Goal: Task Accomplishment & Management: Use online tool/utility

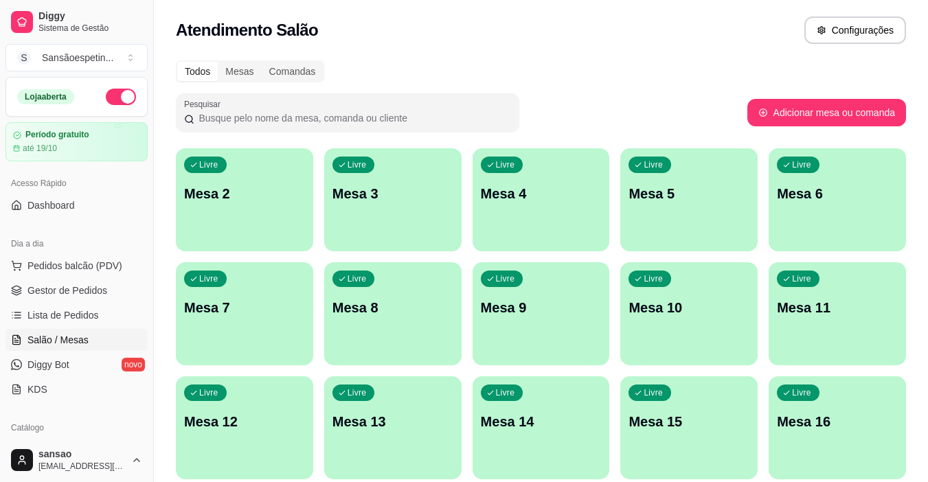
click at [284, 197] on p "Mesa 2" at bounding box center [244, 193] width 121 height 19
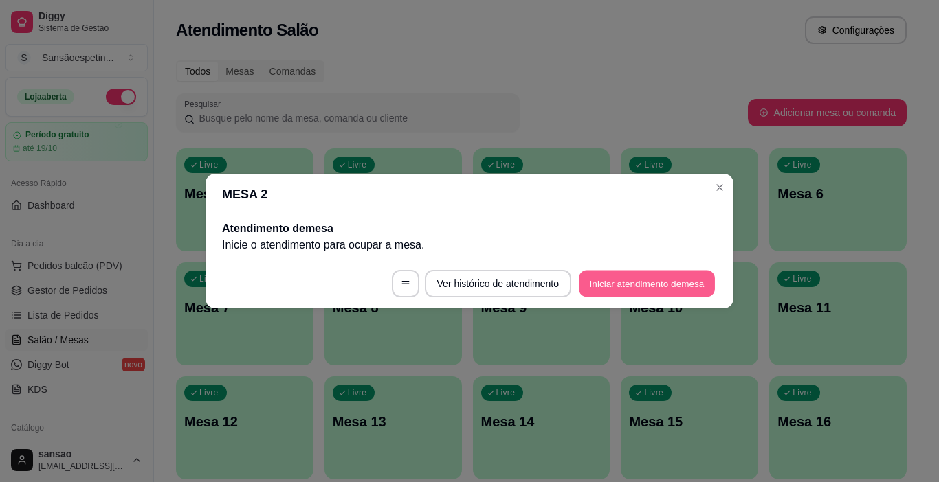
click at [624, 284] on button "Iniciar atendimento de mesa" at bounding box center [647, 284] width 136 height 27
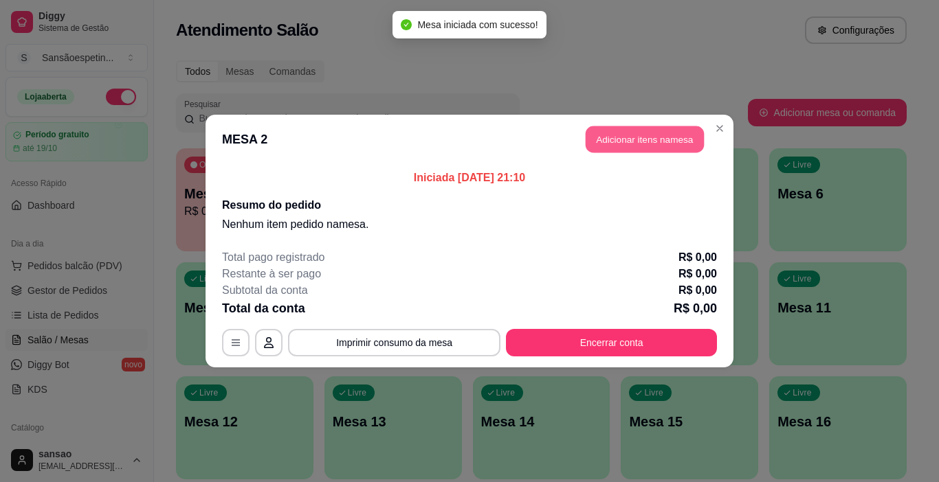
click at [619, 137] on button "Adicionar itens na mesa" at bounding box center [644, 139] width 118 height 27
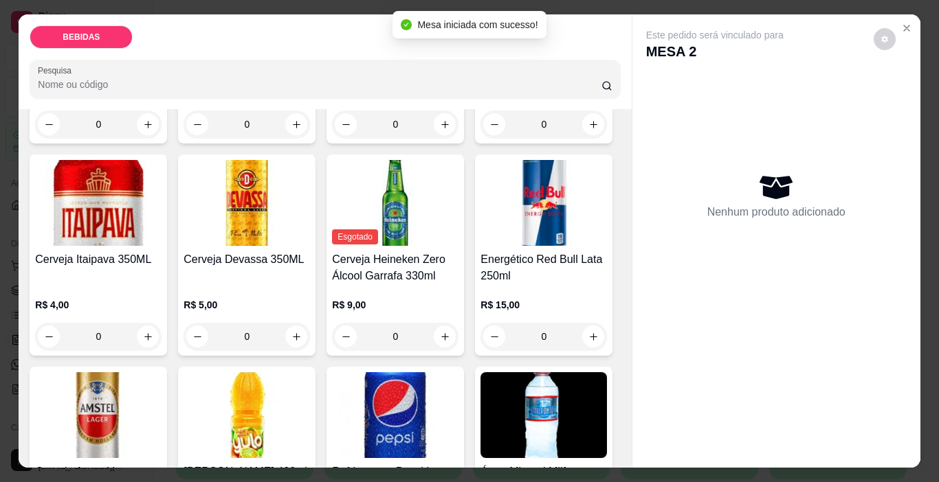
scroll to position [275, 0]
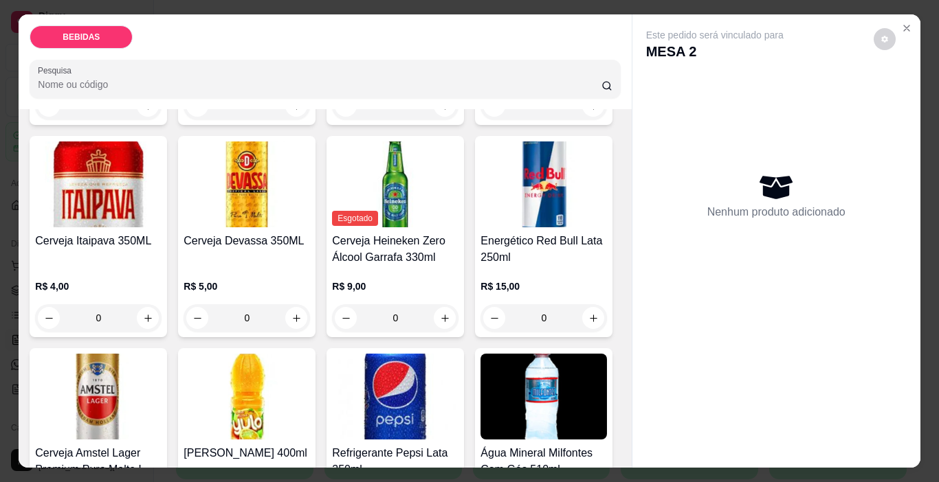
click at [161, 280] on div "R$ 4,00 0" at bounding box center [98, 306] width 126 height 52
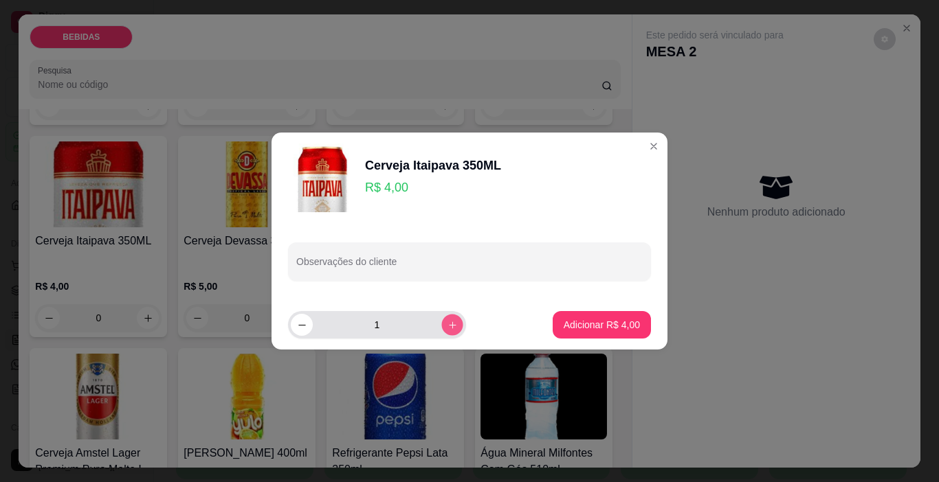
click at [447, 326] on icon "increase-product-quantity" at bounding box center [452, 325] width 10 height 10
type input "4"
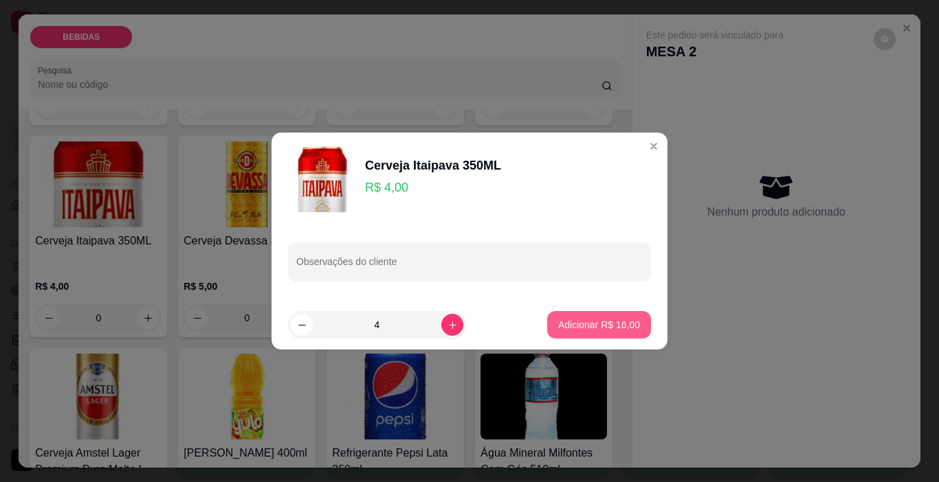
click at [629, 324] on button "Adicionar R$ 16,00" at bounding box center [599, 324] width 104 height 27
type input "4"
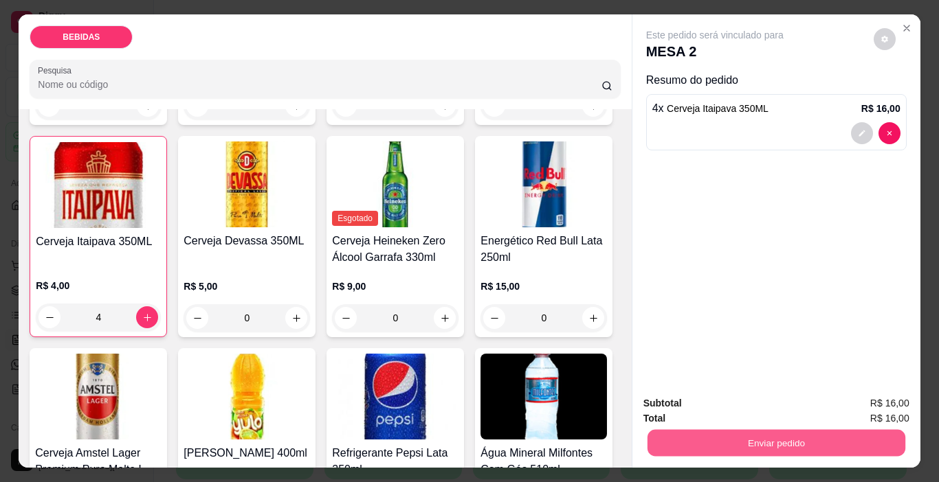
click at [708, 430] on button "Enviar pedido" at bounding box center [776, 443] width 258 height 27
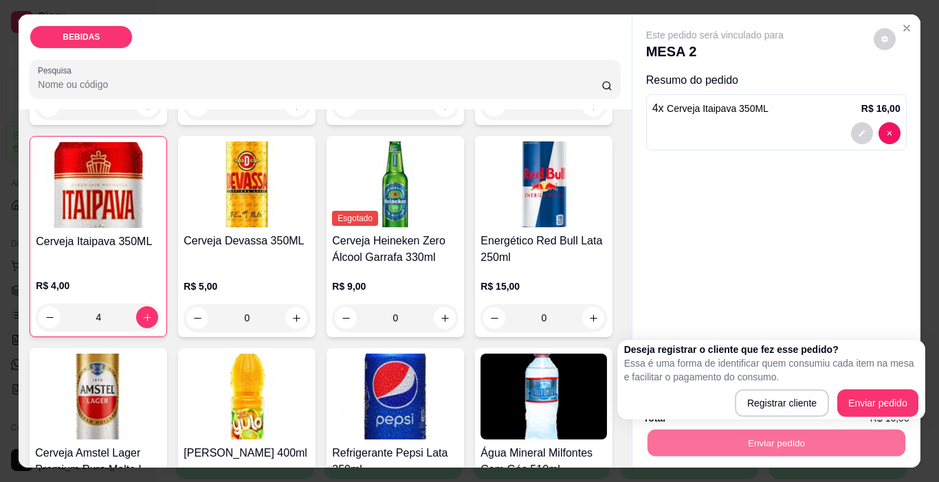
click at [882, 359] on p "Essa é uma forma de identificar quem consumiu cada item na mesa e facilitar o p…" at bounding box center [771, 370] width 294 height 27
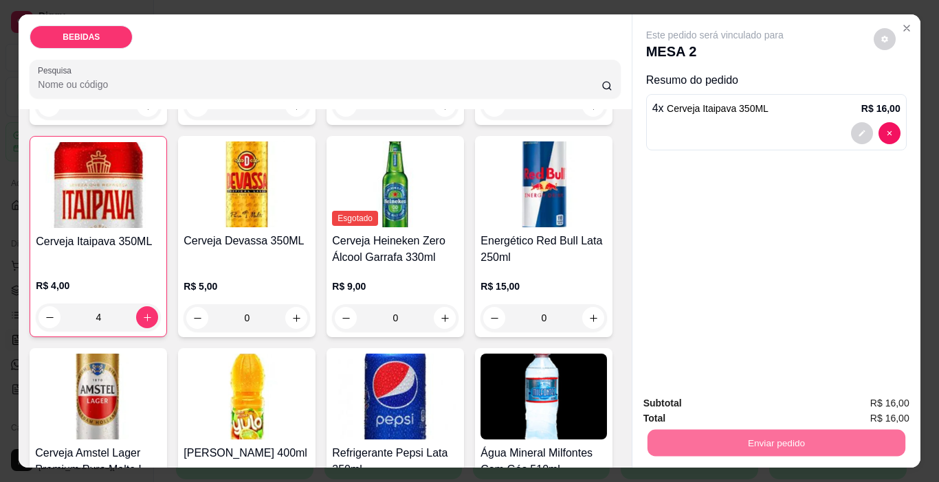
click at [879, 397] on button "Enviar pedido" at bounding box center [873, 404] width 78 height 26
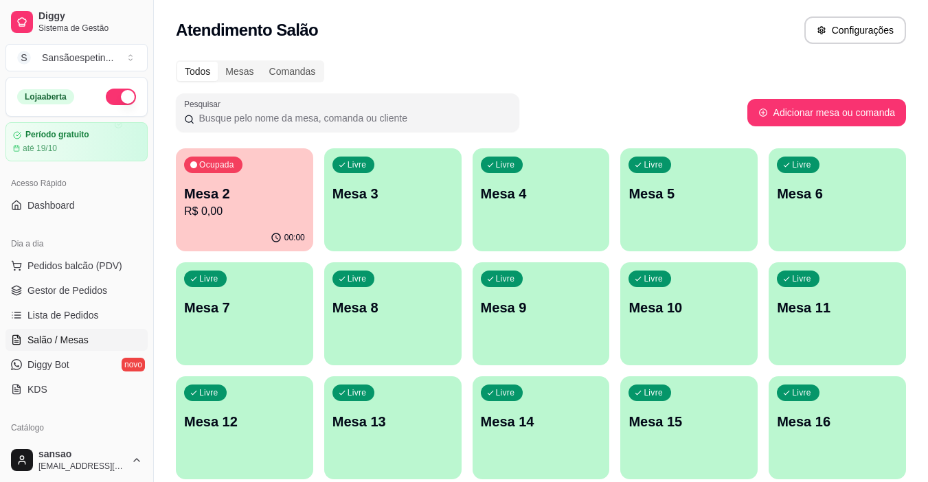
click at [233, 192] on p "Mesa 2" at bounding box center [244, 193] width 121 height 19
click at [93, 217] on div "Acesso Rápido Dashboard" at bounding box center [76, 194] width 153 height 55
click at [88, 269] on span "Pedidos balcão (PDV)" at bounding box center [74, 266] width 95 height 14
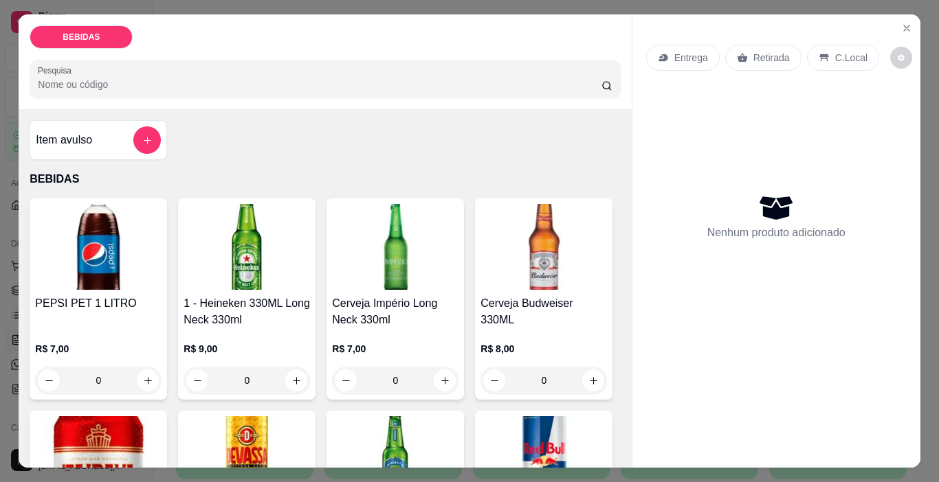
click at [103, 126] on div "Item avulso" at bounding box center [98, 139] width 125 height 27
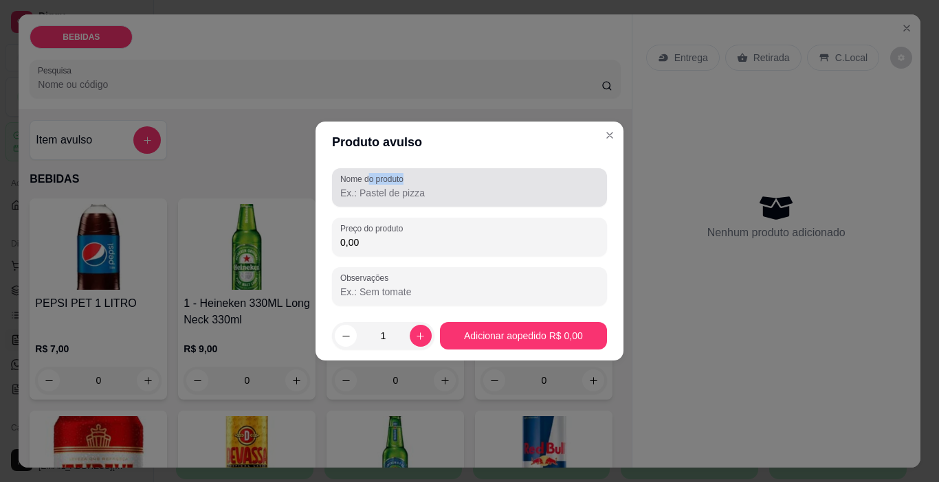
click at [370, 185] on div "Nome do produto" at bounding box center [469, 187] width 275 height 38
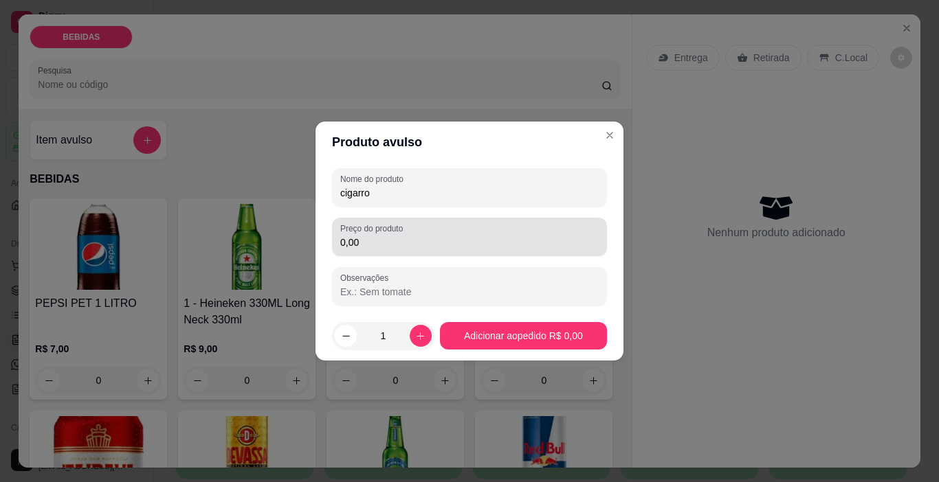
type input "cigarro"
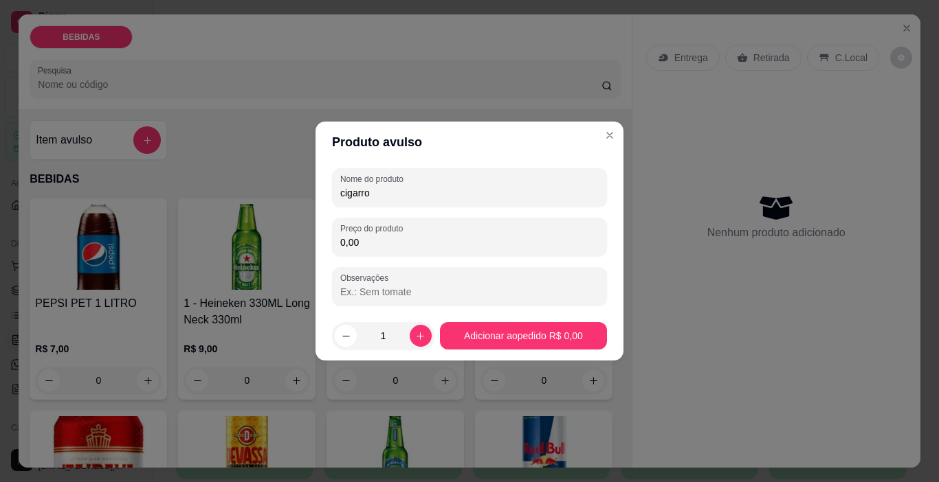
drag, startPoint x: 385, startPoint y: 247, endPoint x: 395, endPoint y: 239, distance: 12.2
click at [386, 247] on input "0,00" at bounding box center [469, 243] width 258 height 14
click at [406, 246] on input "4,00" at bounding box center [469, 243] width 258 height 14
type input "2,00"
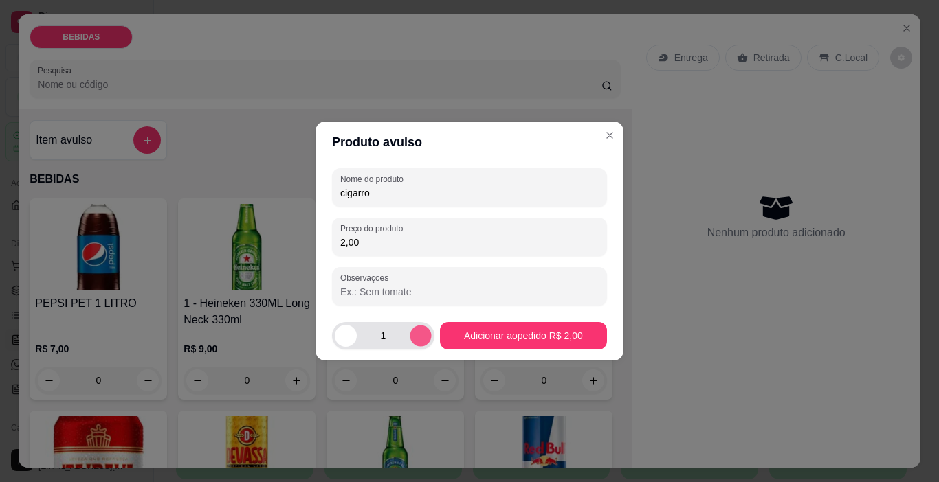
click at [416, 335] on icon "increase-product-quantity" at bounding box center [420, 336] width 10 height 10
type input "2"
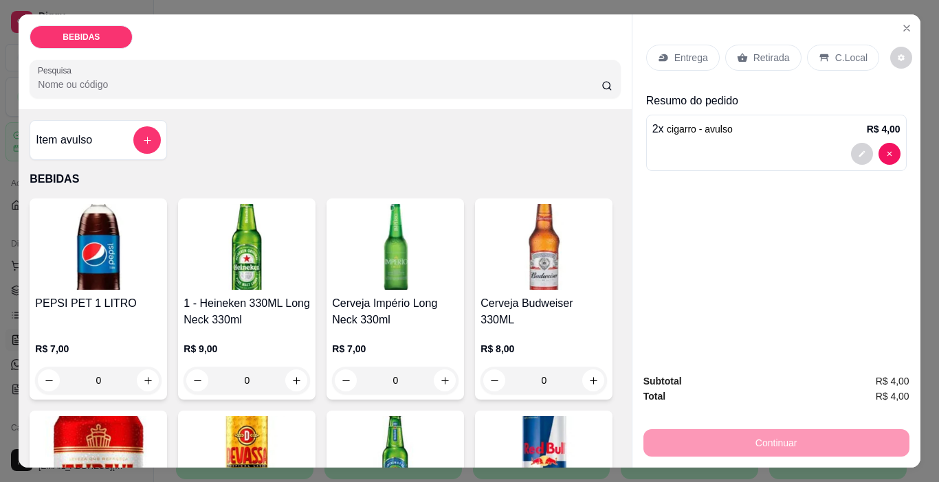
click at [754, 56] on p "Retirada" at bounding box center [771, 58] width 36 height 14
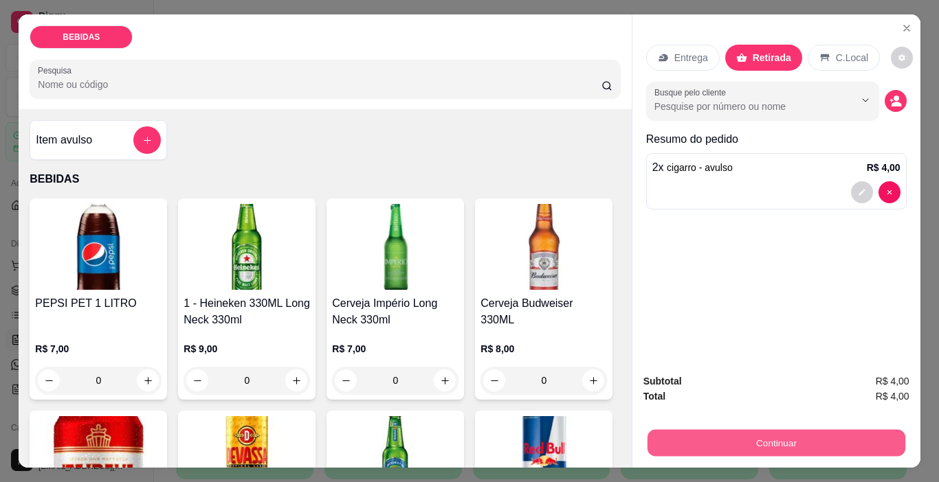
click at [758, 436] on button "Continuar" at bounding box center [776, 443] width 258 height 27
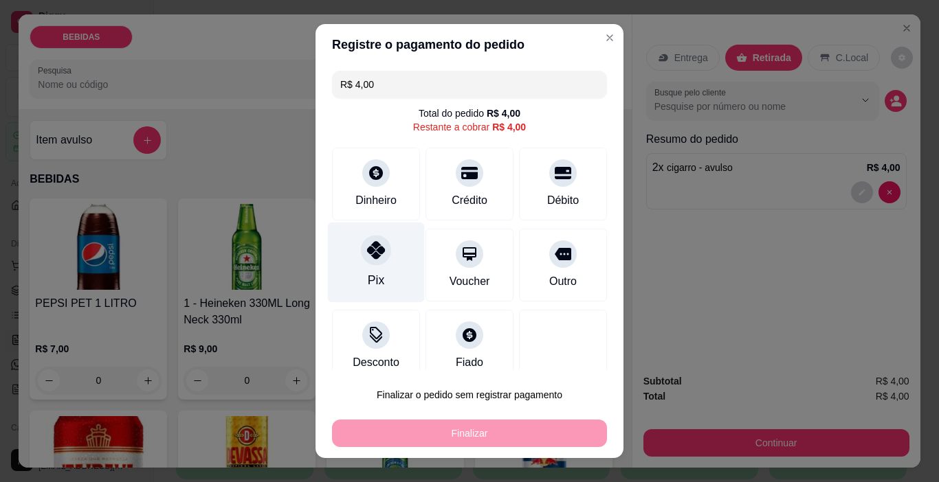
click at [368, 247] on icon at bounding box center [376, 250] width 18 height 18
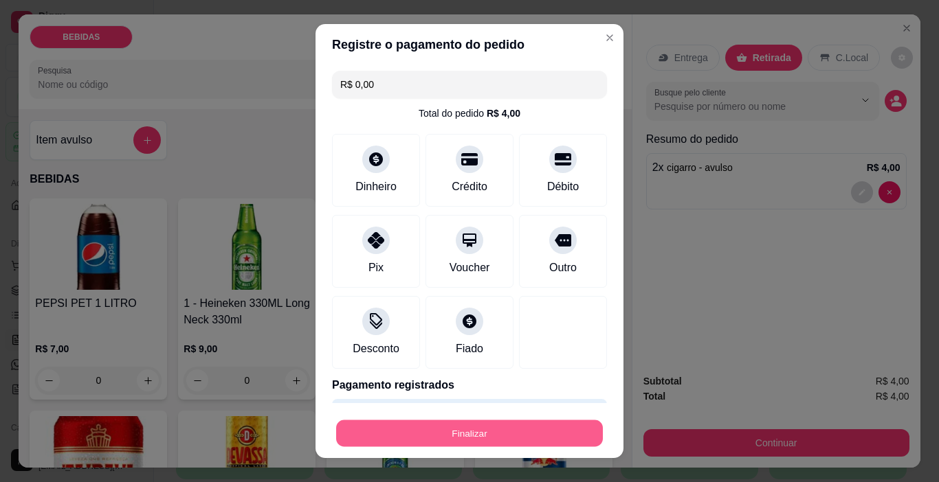
click at [479, 428] on button "Finalizar" at bounding box center [469, 434] width 267 height 27
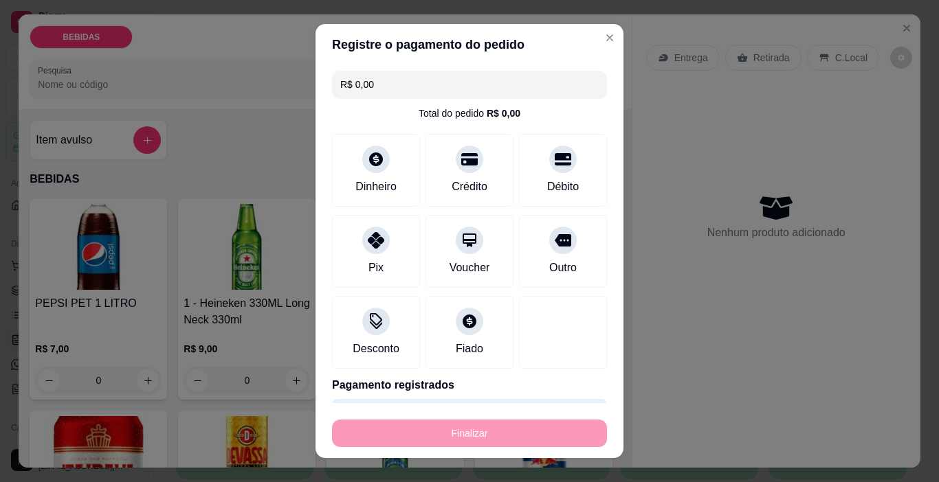
type input "-R$ 4,00"
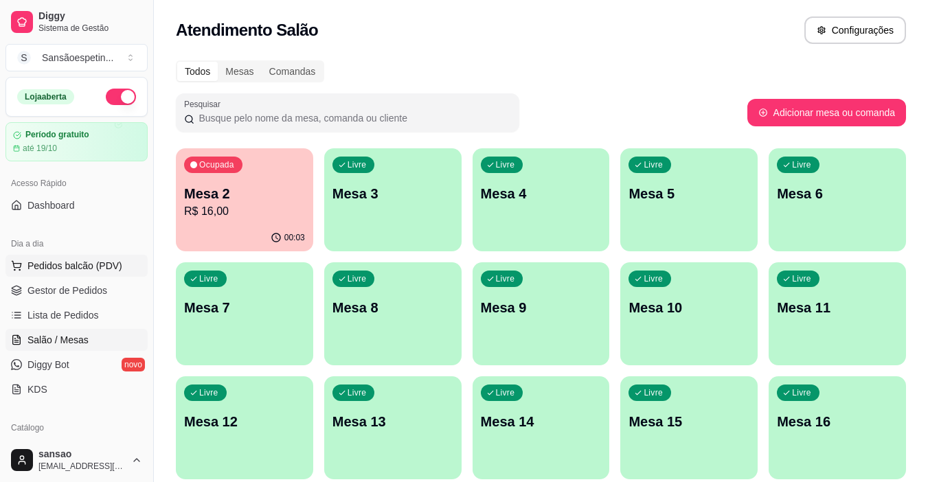
click at [67, 264] on span "Pedidos balcão (PDV)" at bounding box center [74, 266] width 95 height 14
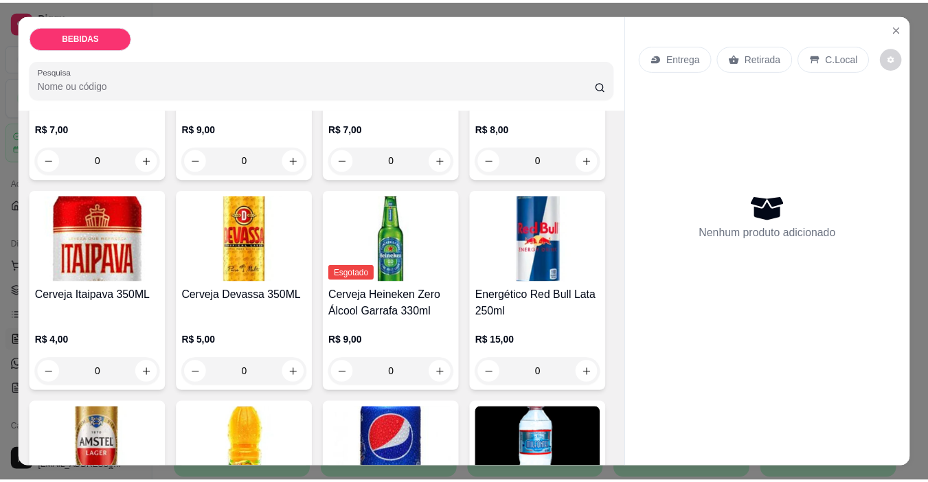
scroll to position [275, 0]
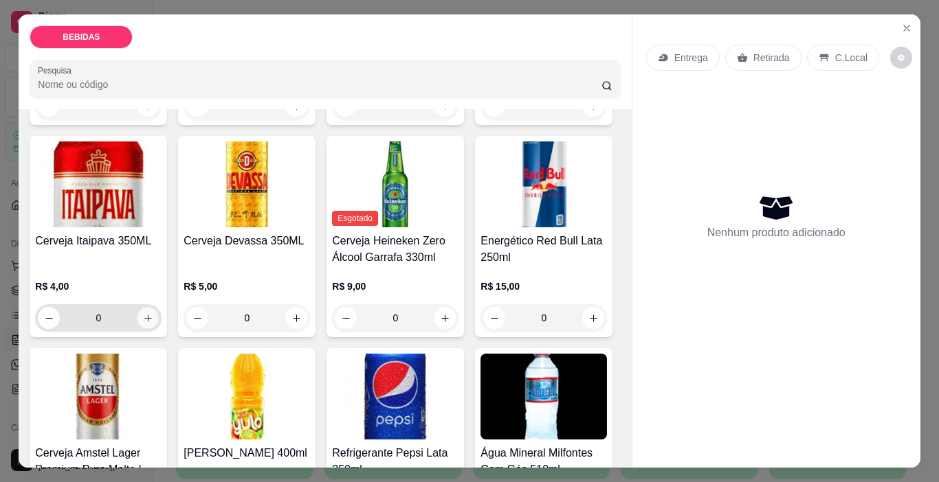
click at [153, 313] on icon "increase-product-quantity" at bounding box center [148, 318] width 10 height 10
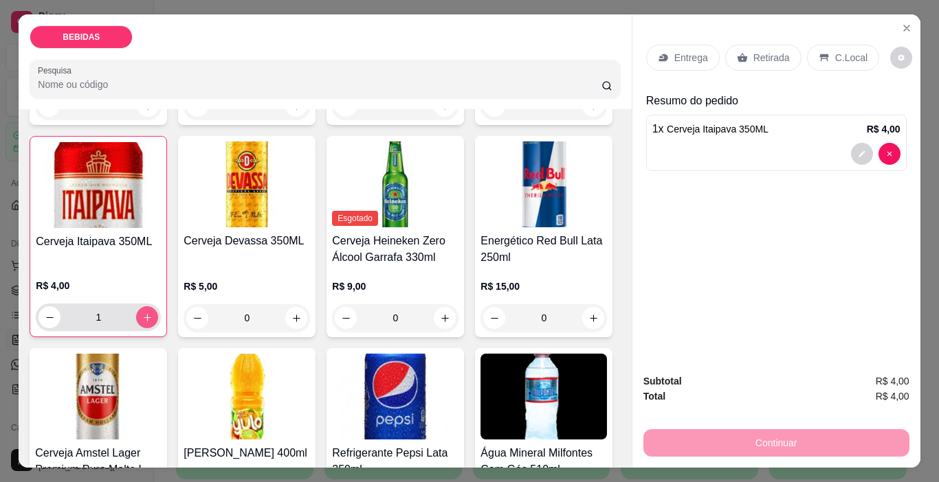
click at [153, 313] on icon "increase-product-quantity" at bounding box center [147, 318] width 10 height 10
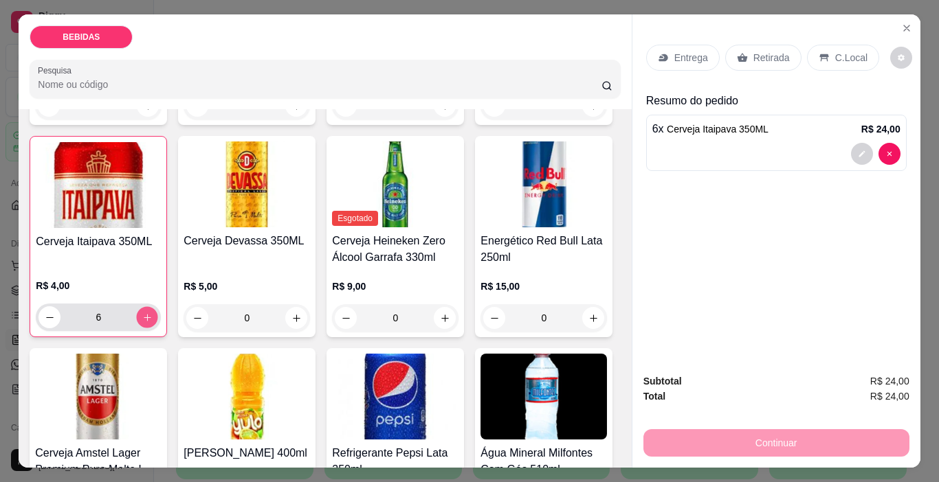
click at [153, 313] on icon "increase-product-quantity" at bounding box center [147, 318] width 10 height 10
type input "8"
click at [767, 58] on p "Retirada" at bounding box center [771, 58] width 36 height 14
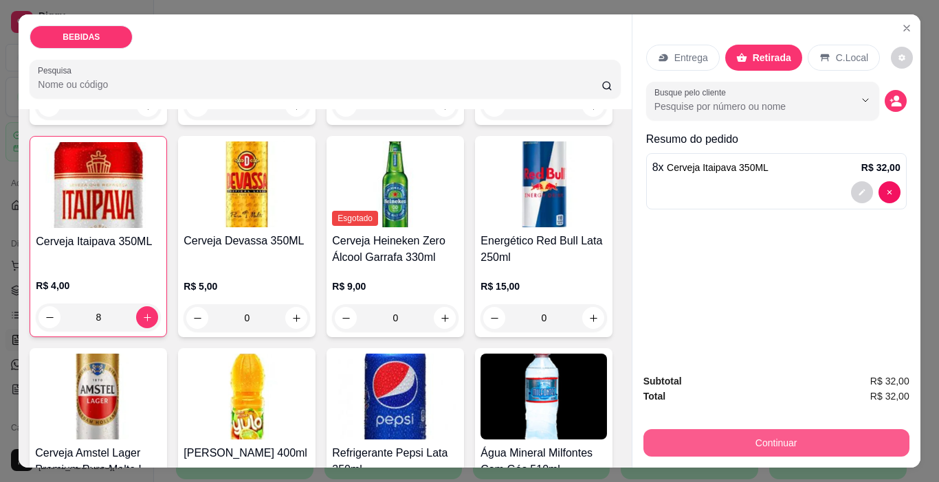
click at [861, 440] on button "Continuar" at bounding box center [776, 442] width 266 height 27
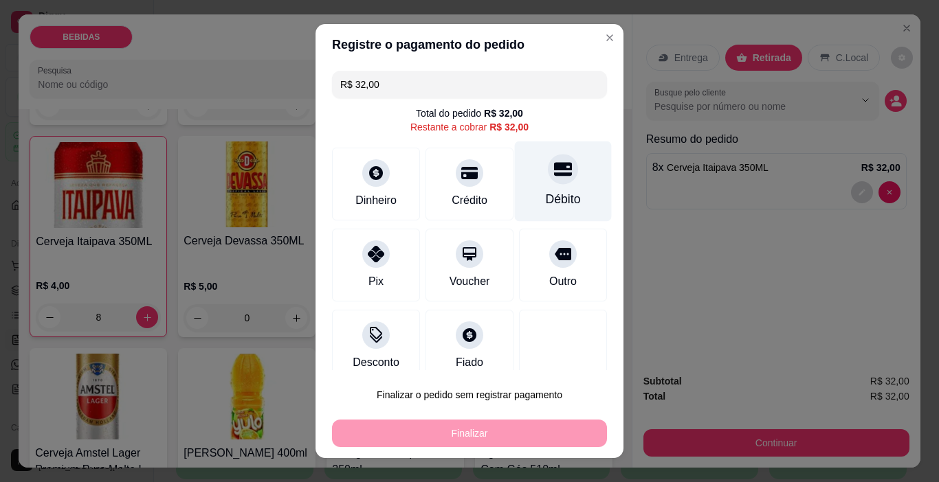
click at [548, 181] on div at bounding box center [563, 170] width 30 height 30
type input "R$ 0,00"
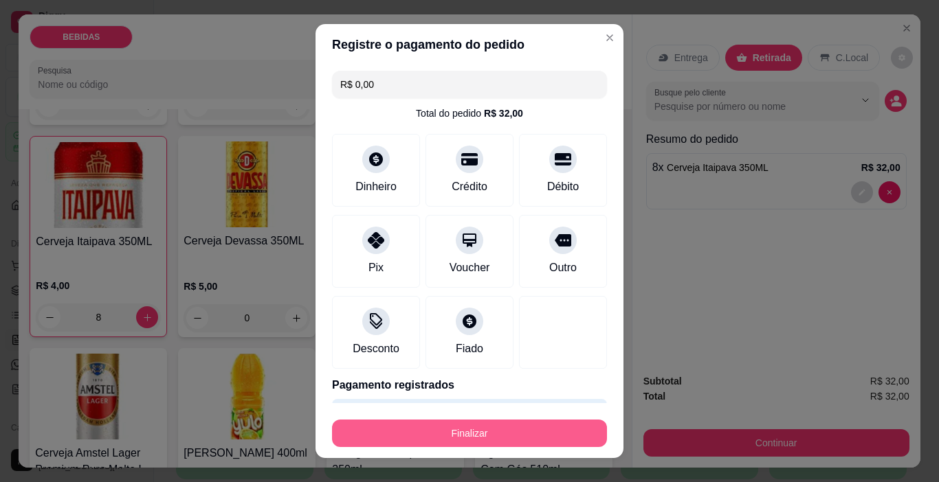
click at [501, 427] on button "Finalizar" at bounding box center [469, 433] width 275 height 27
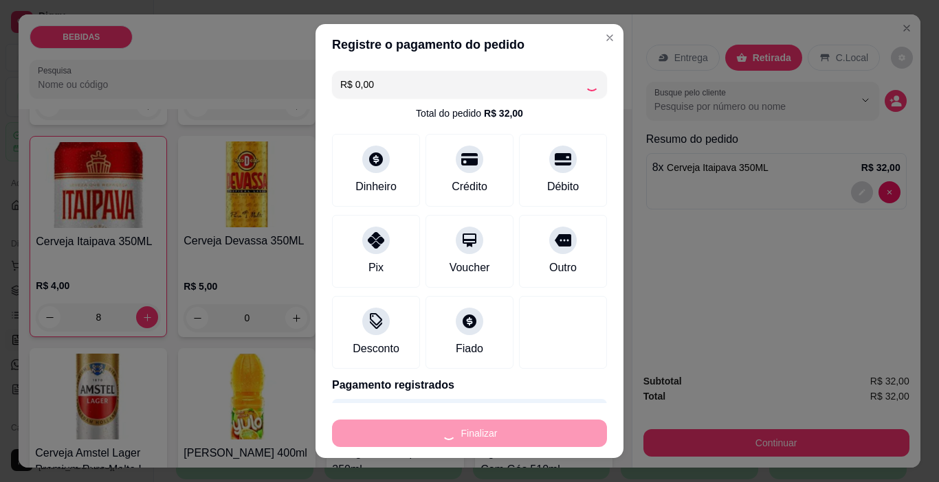
type input "0"
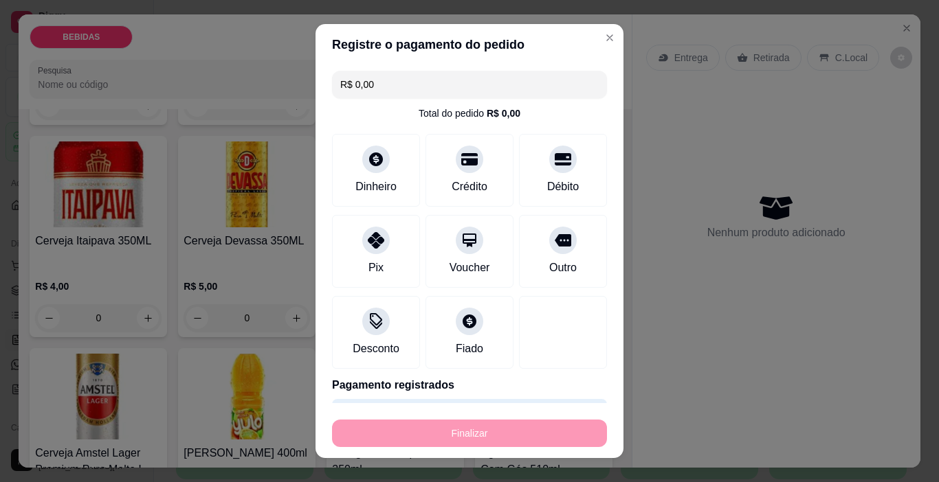
type input "-R$ 32,00"
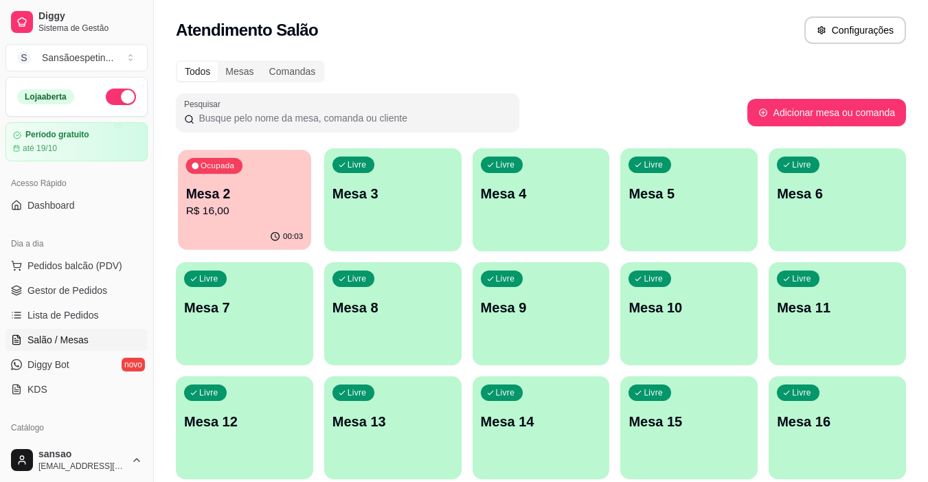
click at [227, 188] on p "Mesa 2" at bounding box center [244, 194] width 117 height 19
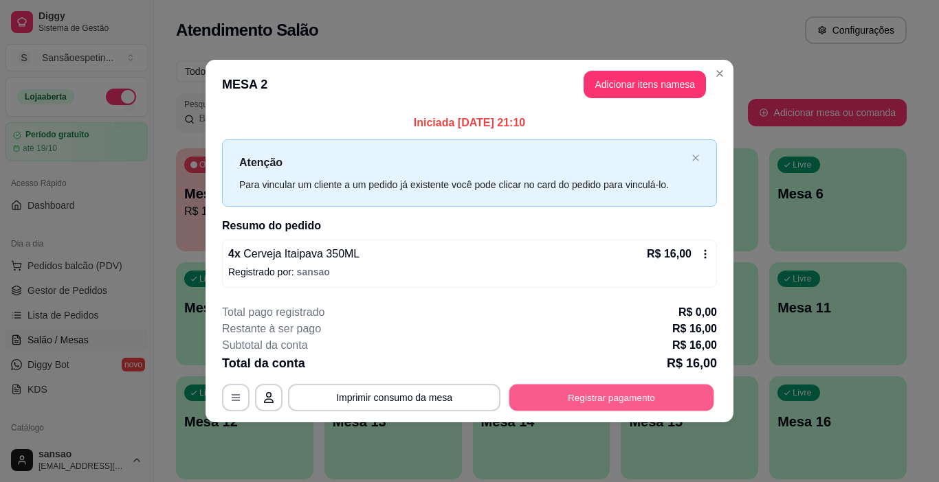
click at [609, 395] on button "Registrar pagamento" at bounding box center [611, 397] width 205 height 27
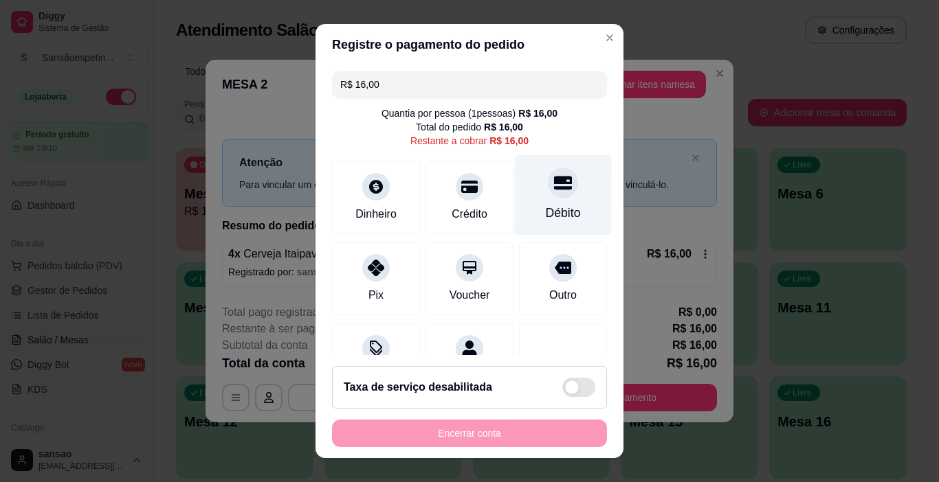
click at [548, 205] on div "Débito" at bounding box center [563, 213] width 35 height 18
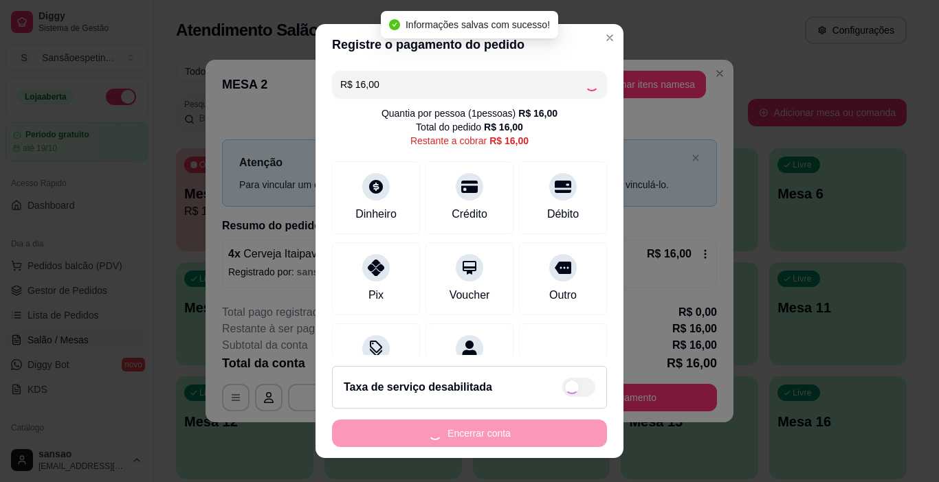
type input "R$ 0,00"
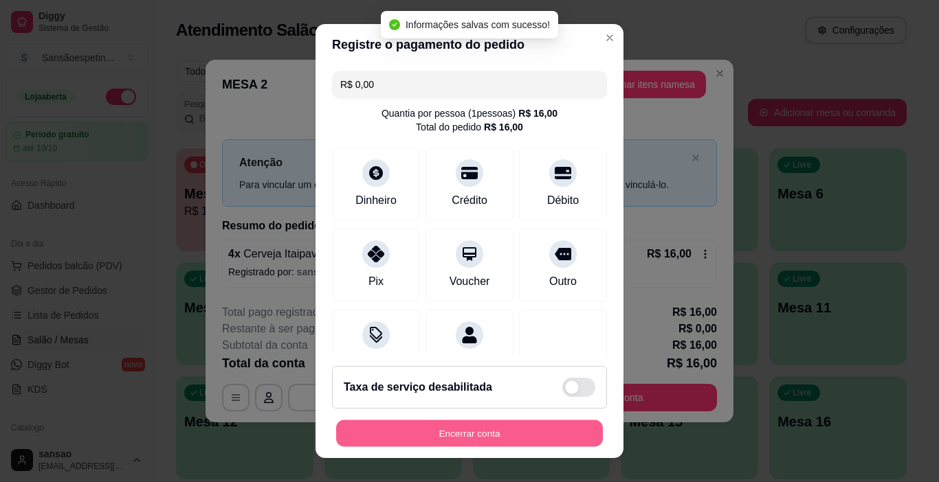
click at [539, 432] on button "Encerrar conta" at bounding box center [469, 434] width 267 height 27
